Goal: Transaction & Acquisition: Obtain resource

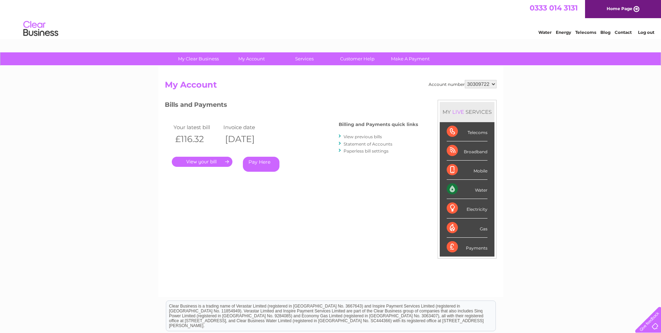
click at [205, 164] on link "." at bounding box center [202, 162] width 61 height 10
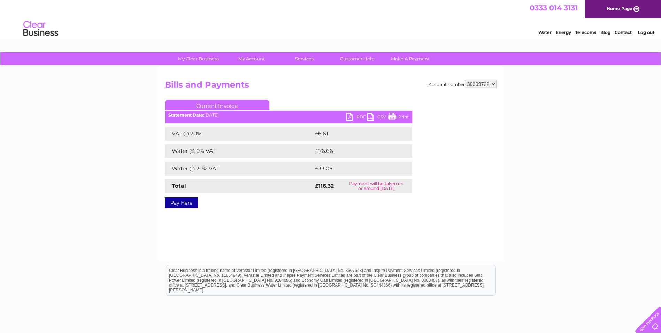
click at [352, 118] on link "PDF" at bounding box center [356, 118] width 21 height 10
click at [641, 33] on link "Log out" at bounding box center [646, 32] width 16 height 5
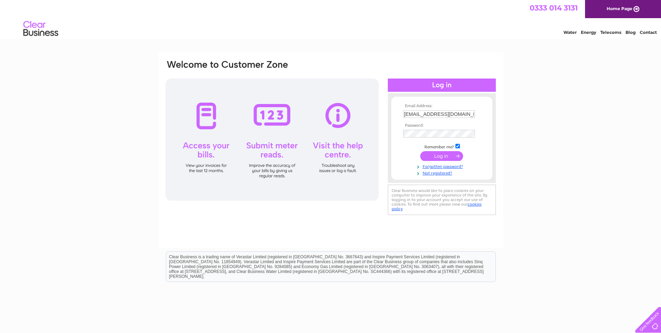
click at [421, 115] on input "[EMAIL_ADDRESS][DOMAIN_NAME]" at bounding box center [439, 114] width 72 height 8
click at [428, 113] on input "[EMAIL_ADDRESS][DOMAIN_NAME]" at bounding box center [439, 114] width 73 height 8
type input "[EMAIL_ADDRESS][DOMAIN_NAME]"
click at [446, 154] on input "submit" at bounding box center [441, 157] width 43 height 10
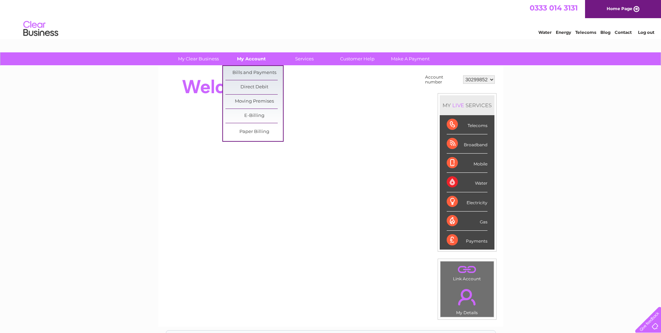
click at [241, 58] on link "My Account" at bounding box center [252, 58] width 58 height 13
click at [240, 70] on link "Bills and Payments" at bounding box center [255, 73] width 58 height 14
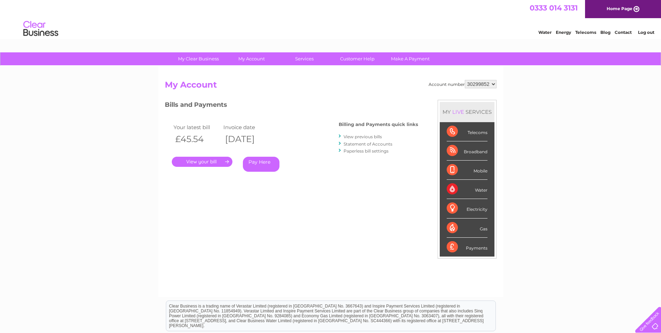
click at [371, 145] on link "Statement of Accounts" at bounding box center [368, 143] width 49 height 5
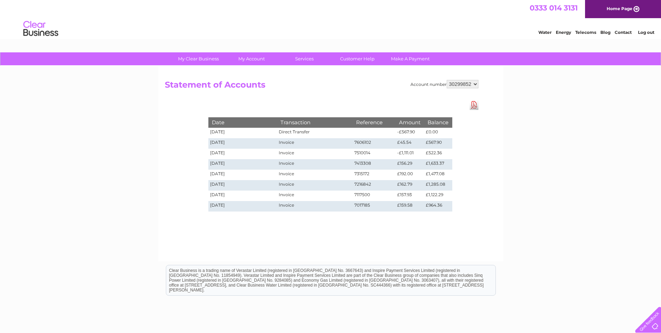
click at [467, 83] on select "30299852" at bounding box center [463, 84] width 32 height 8
click at [467, 87] on select "30299852" at bounding box center [463, 84] width 32 height 8
click at [642, 30] on link "Log out" at bounding box center [646, 32] width 16 height 5
